Goal: Task Accomplishment & Management: Manage account settings

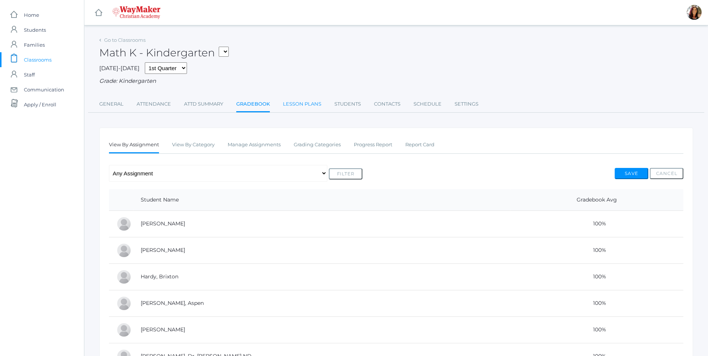
click at [294, 103] on link "Lesson Plans" at bounding box center [302, 104] width 38 height 15
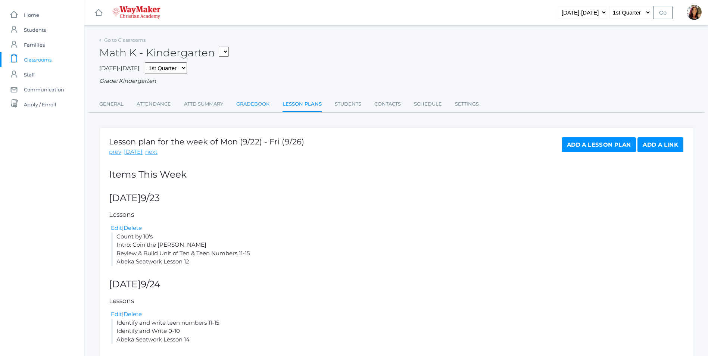
click at [255, 106] on link "Gradebook" at bounding box center [252, 104] width 33 height 15
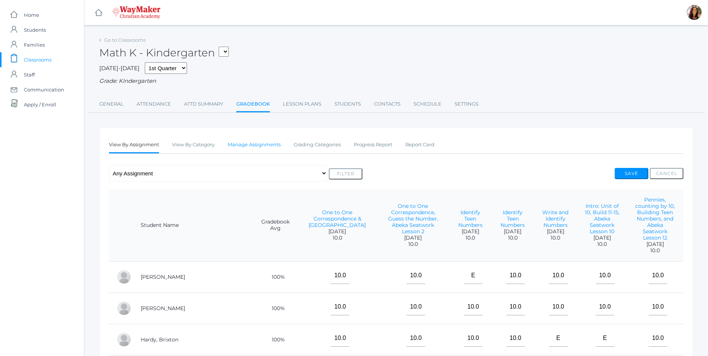
click at [252, 149] on link "Manage Assignments" at bounding box center [254, 144] width 53 height 15
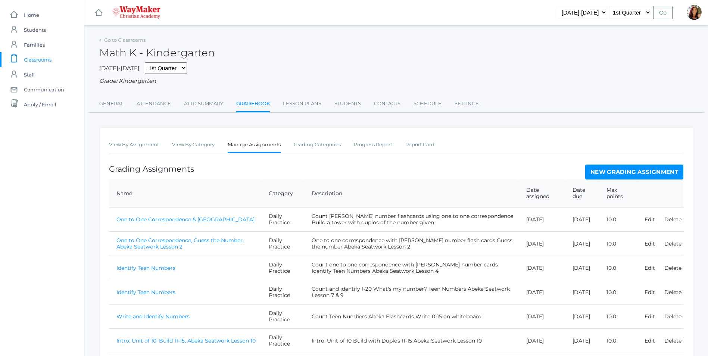
scroll to position [59, 0]
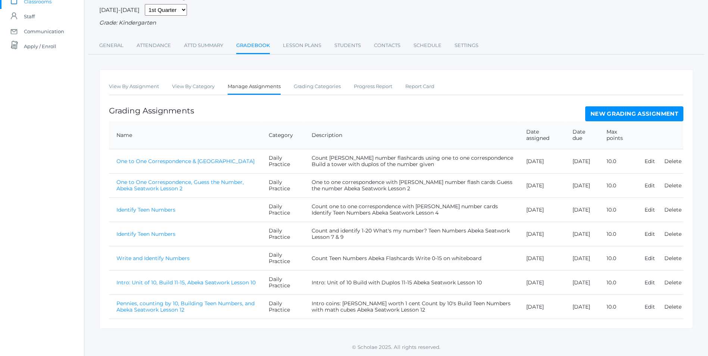
click at [630, 115] on link "New Grading Assignment" at bounding box center [634, 113] width 98 height 15
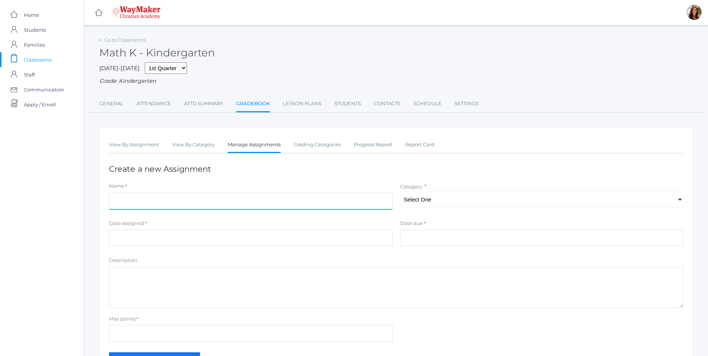
click at [130, 206] on input "Name" at bounding box center [251, 201] width 284 height 17
type input "Write and Identify 0-10 and Teen Numbers & Abeka Seatwork Lesson 14"
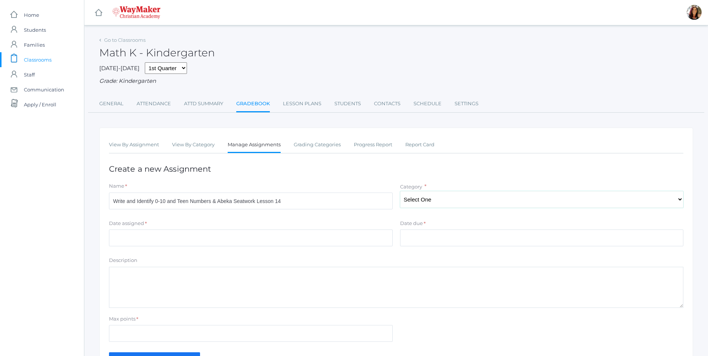
click at [682, 203] on select "Select One Daily Practice Summative Evaluation" at bounding box center [542, 199] width 284 height 17
select select "1106"
click at [400, 192] on select "Select One Daily Practice Summative Evaluation" at bounding box center [542, 199] width 284 height 17
click at [363, 237] on input "Date assigned" at bounding box center [251, 238] width 284 height 17
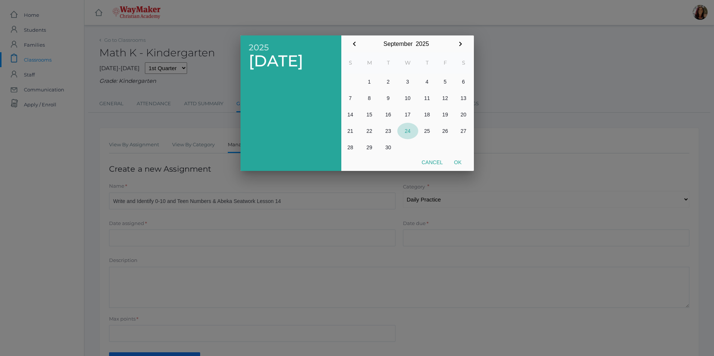
click at [409, 130] on button "24" at bounding box center [407, 131] width 21 height 16
click at [459, 163] on button "Ok" at bounding box center [457, 162] width 19 height 13
type input "[DATE]"
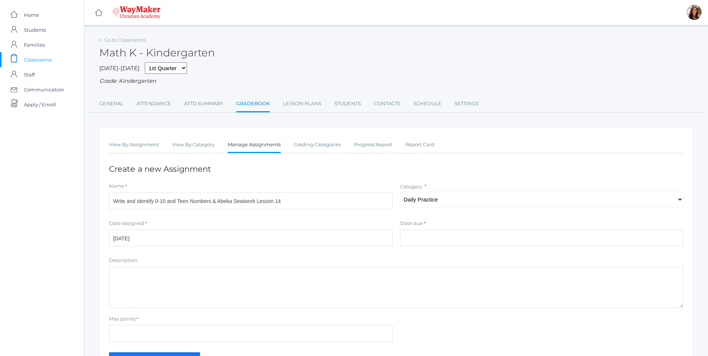
click at [432, 230] on div "Date due *" at bounding box center [542, 225] width 284 height 10
click at [431, 236] on input "Date due" at bounding box center [542, 238] width 284 height 17
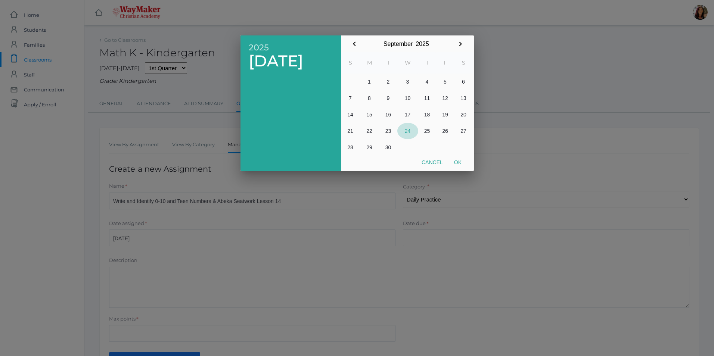
click at [409, 130] on button "24" at bounding box center [407, 131] width 21 height 16
click at [461, 162] on button "Ok" at bounding box center [457, 162] width 19 height 13
type input "[DATE]"
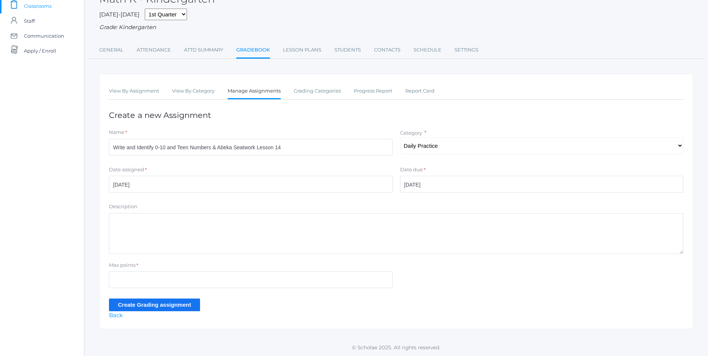
scroll to position [55, 0]
click at [143, 218] on textarea "Description" at bounding box center [396, 233] width 574 height 41
type textarea "Write and Identify: 0-10 and Teen Numbers Abeka Seatwork Lesson 14"
click at [118, 278] on input "Max points" at bounding box center [251, 279] width 284 height 17
type input "10"
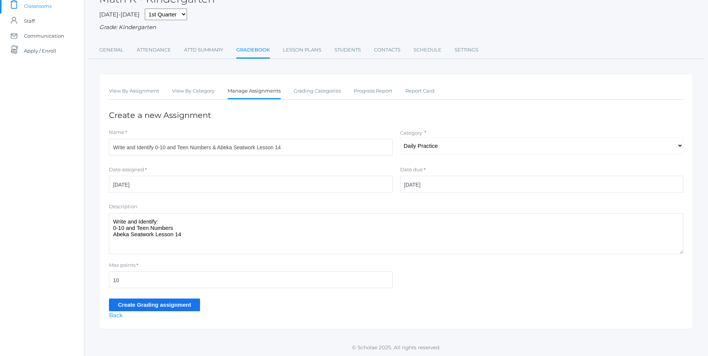
click at [176, 305] on input "Create Grading assignment" at bounding box center [154, 305] width 91 height 12
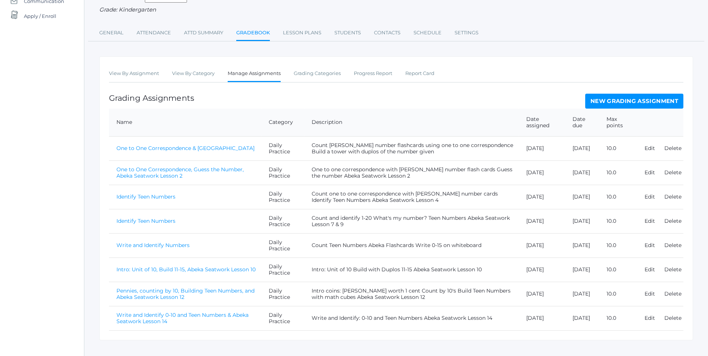
scroll to position [101, 0]
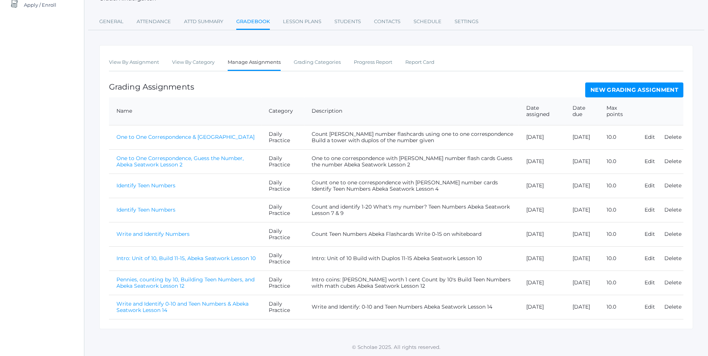
click at [197, 302] on link "Write and Identify 0-10 and Teen Numbers & Abeka Seatwork Lesson 14" at bounding box center [182, 306] width 132 height 13
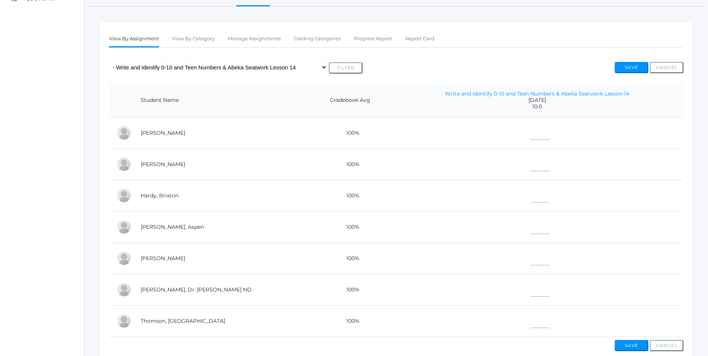
scroll to position [152, 0]
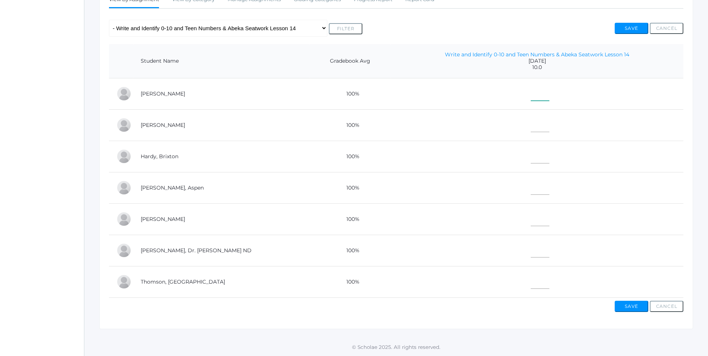
click at [531, 93] on input"] "text" at bounding box center [540, 92] width 19 height 17
type input"] "10"
click at [531, 124] on input"] "text" at bounding box center [540, 123] width 19 height 17
type input"] "10"
click at [531, 153] on input"] "text" at bounding box center [540, 155] width 19 height 17
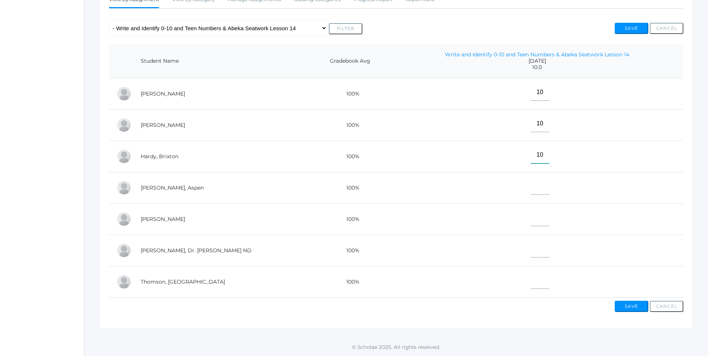
type input"] "10"
click at [531, 185] on input"] "text" at bounding box center [540, 186] width 19 height 17
type input"] "10"
click at [532, 220] on td at bounding box center [537, 218] width 293 height 31
click at [532, 216] on input"] "text" at bounding box center [540, 217] width 19 height 17
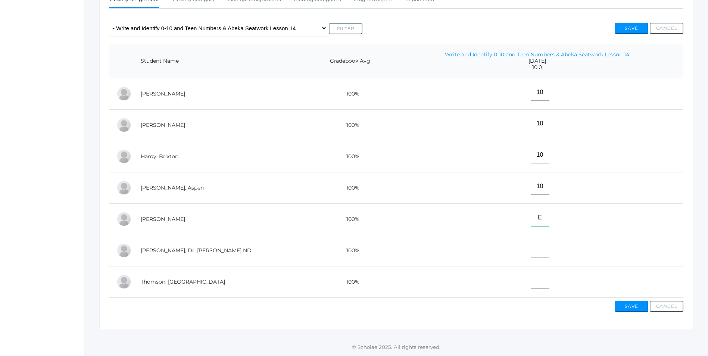
type input"] "E"
click at [531, 249] on input"] "text" at bounding box center [540, 249] width 19 height 17
type input"] "E"
click at [531, 278] on input"] "text" at bounding box center [540, 280] width 19 height 17
type input"] "10"
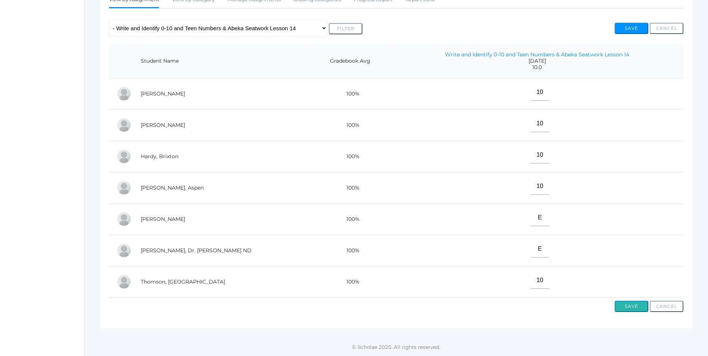
drag, startPoint x: 632, startPoint y: 306, endPoint x: 637, endPoint y: 305, distance: 5.0
click at [635, 305] on button "Save" at bounding box center [632, 306] width 34 height 11
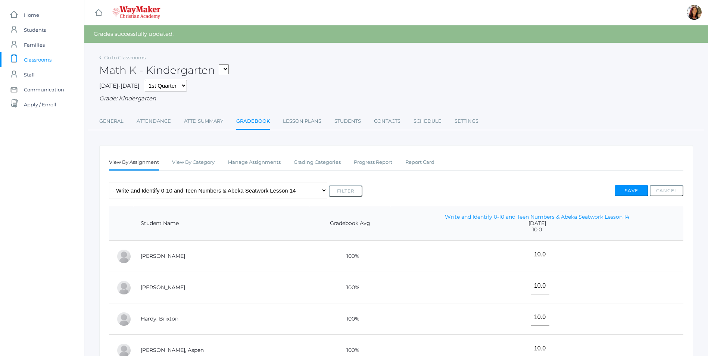
click at [227, 66] on select "KINDER - Phonics K Kindergarten KINDER - Literacy K Kindergarten KINDER - Bible…" at bounding box center [224, 69] width 10 height 10
select select "2558"
click at [221, 64] on select "KINDER - Phonics K Kindergarten KINDER - Literacy K Kindergarten KINDER - Bible…" at bounding box center [224, 69] width 10 height 10
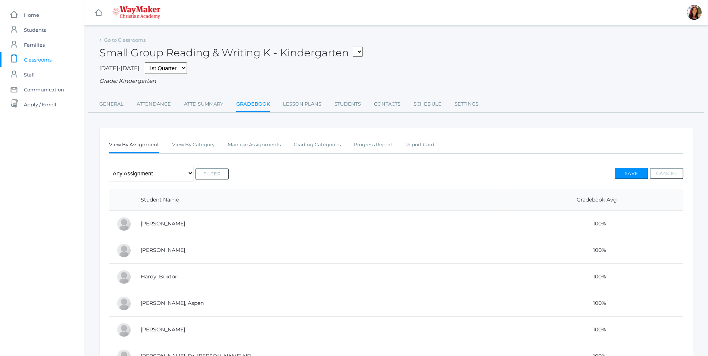
click at [258, 106] on link "Gradebook" at bounding box center [253, 105] width 34 height 16
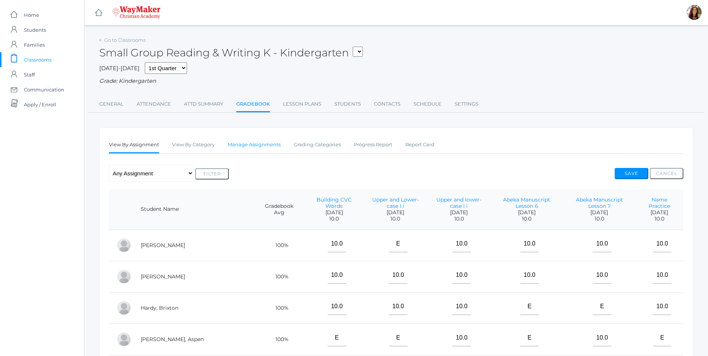
click at [262, 146] on link "Manage Assignments" at bounding box center [254, 144] width 53 height 15
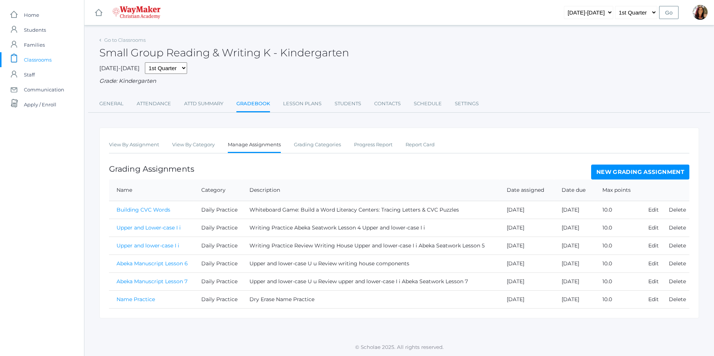
click at [622, 171] on link "New Grading Assignment" at bounding box center [640, 172] width 98 height 15
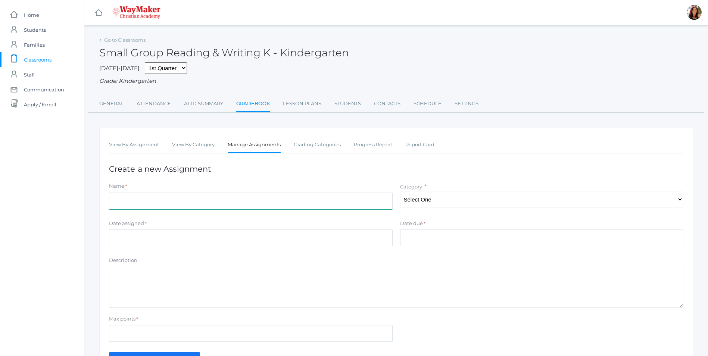
click at [158, 202] on input "Name" at bounding box center [251, 201] width 284 height 17
type input "Abeka Manuscript Lesson 8"
click at [682, 201] on select "Select One Daily Practice Summative Assessment" at bounding box center [542, 199] width 284 height 17
select select "1108"
click at [400, 192] on select "Select One Daily Practice Summative Assessment" at bounding box center [542, 199] width 284 height 17
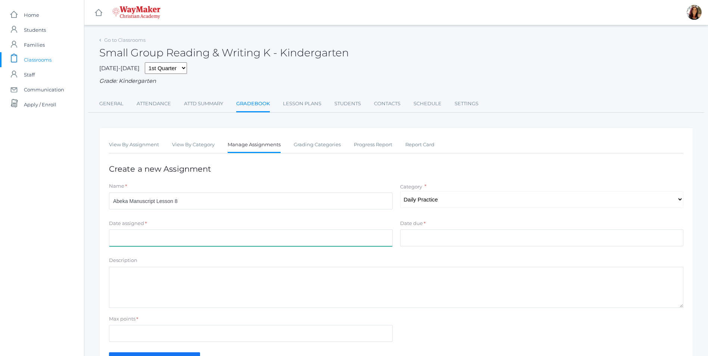
click at [121, 239] on input "Date assigned" at bounding box center [251, 238] width 284 height 17
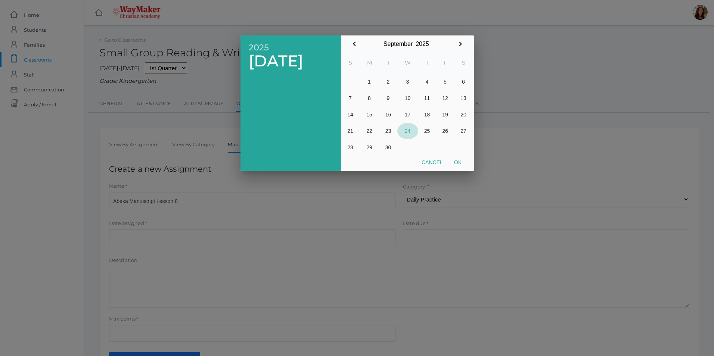
click at [409, 131] on button "24" at bounding box center [407, 131] width 21 height 16
click at [462, 162] on button "Ok" at bounding box center [457, 162] width 19 height 13
type input "[DATE]"
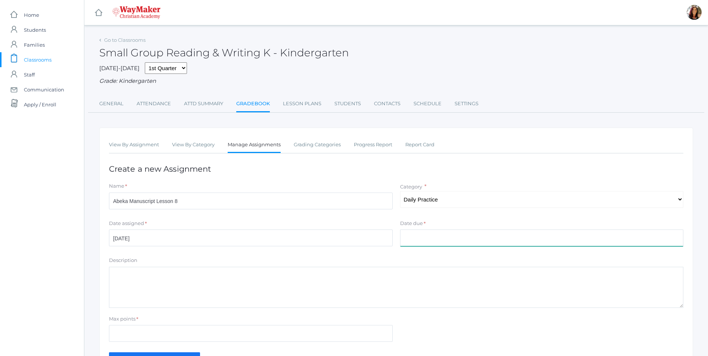
click at [421, 232] on input "Date due" at bounding box center [542, 238] width 284 height 17
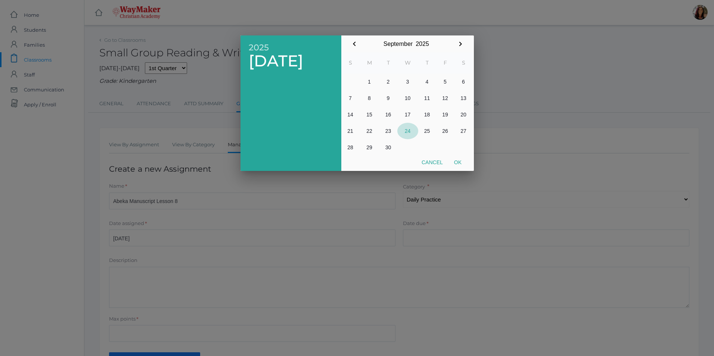
click at [409, 133] on button "24" at bounding box center [407, 131] width 21 height 16
click at [463, 164] on button "Ok" at bounding box center [457, 162] width 19 height 13
type input "[DATE]"
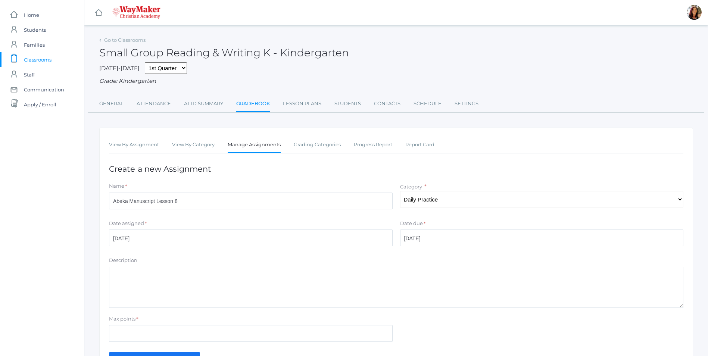
click at [169, 282] on textarea "Description" at bounding box center [396, 287] width 574 height 41
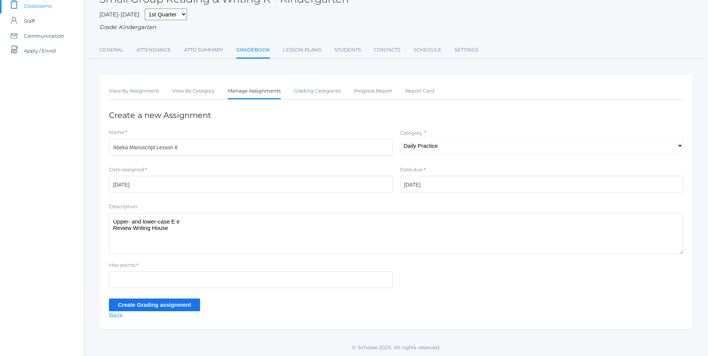
scroll to position [55, 0]
type textarea "Upper- and lower-case E e Review Writing House"
click at [138, 281] on input "Max points" at bounding box center [251, 279] width 284 height 17
type input "10"
click at [140, 302] on input "Create Grading assignment" at bounding box center [154, 305] width 91 height 12
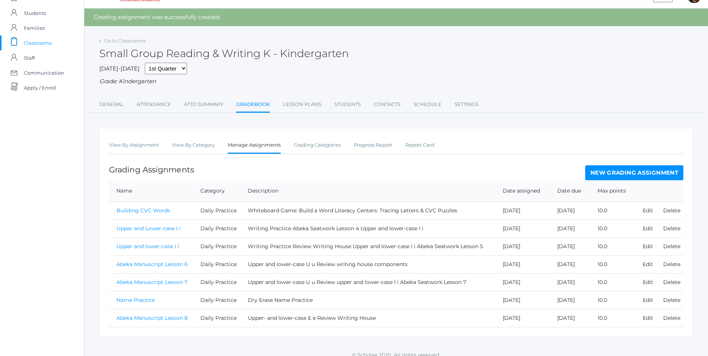
scroll to position [26, 0]
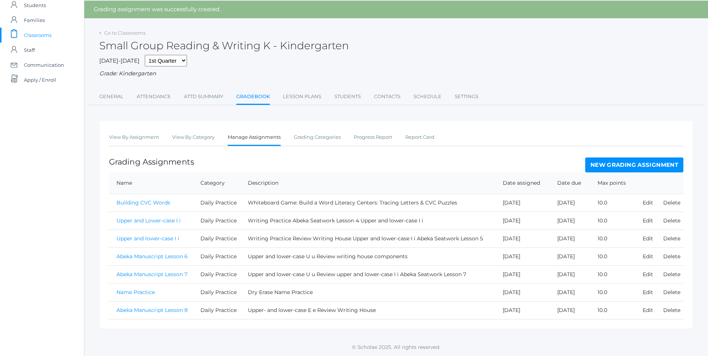
click at [166, 312] on link "Abeka Manuscript Lesson 8" at bounding box center [151, 310] width 71 height 7
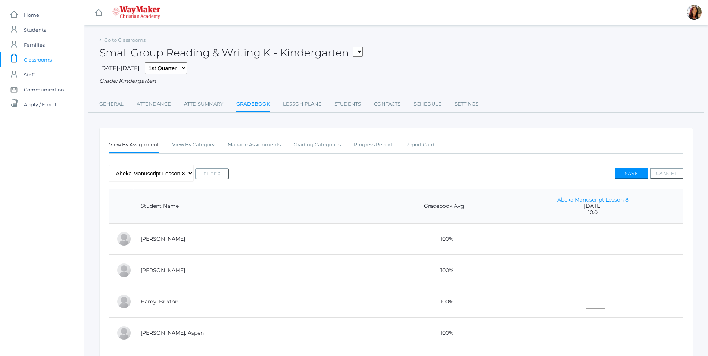
click at [586, 245] on input"] "text" at bounding box center [595, 237] width 19 height 17
type input"] "10"
drag, startPoint x: 578, startPoint y: 275, endPoint x: 587, endPoint y: 269, distance: 10.0
click at [586, 271] on input"] "text" at bounding box center [595, 269] width 19 height 17
type input"] "10"
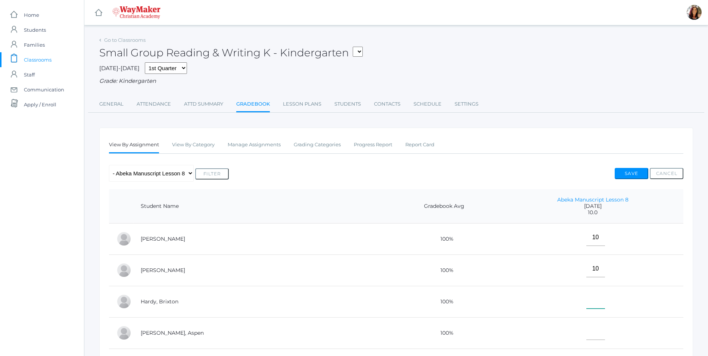
click at [586, 299] on input"] "text" at bounding box center [595, 300] width 19 height 17
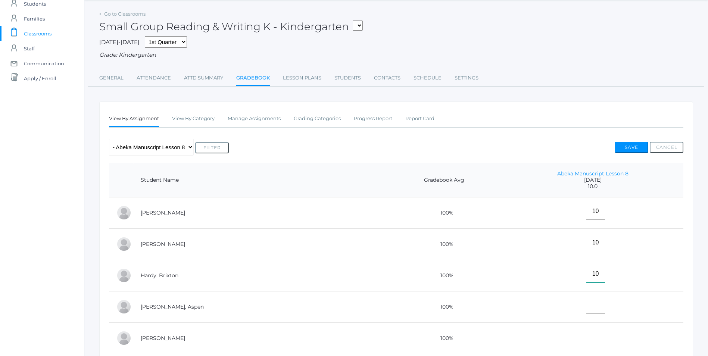
scroll to position [75, 0]
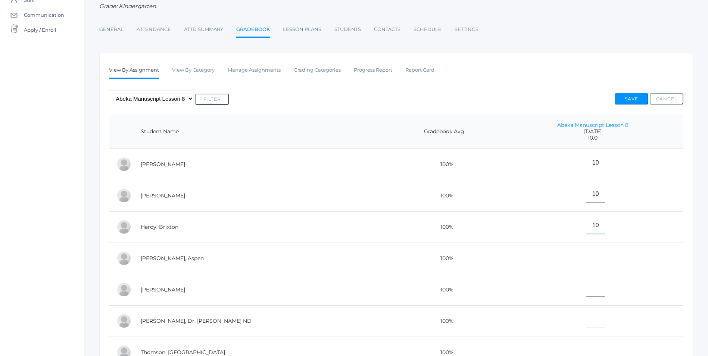
type input"] "10"
click at [586, 263] on input"] "text" at bounding box center [595, 257] width 19 height 17
type input"] "10"
click at [586, 294] on input"] "text" at bounding box center [595, 288] width 19 height 17
type input"] "E"
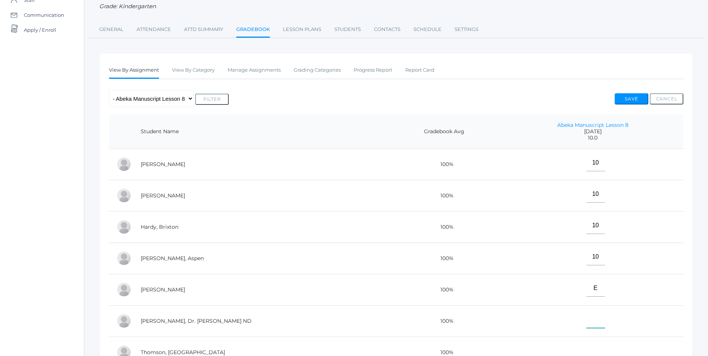
click at [586, 325] on input"] "text" at bounding box center [595, 319] width 19 height 17
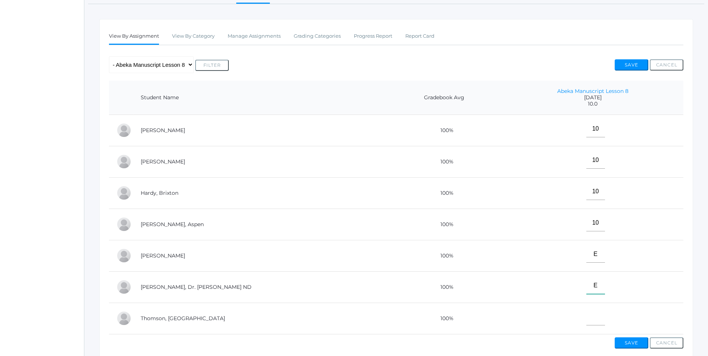
scroll to position [152, 0]
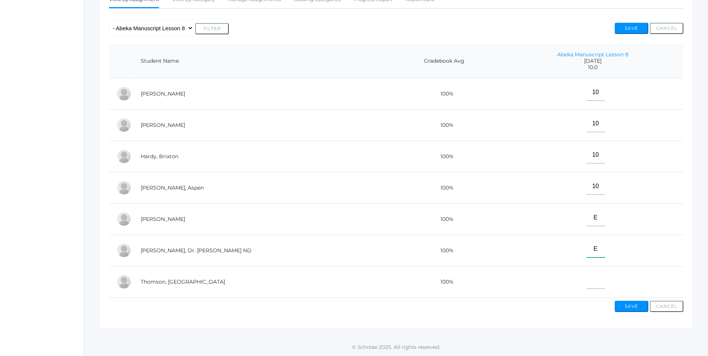
type input"] "E"
click at [586, 278] on input"] "text" at bounding box center [595, 280] width 19 height 17
type input"] "10"
click at [627, 305] on button "Save" at bounding box center [632, 306] width 34 height 11
